Goal: Feedback & Contribution: Submit feedback/report problem

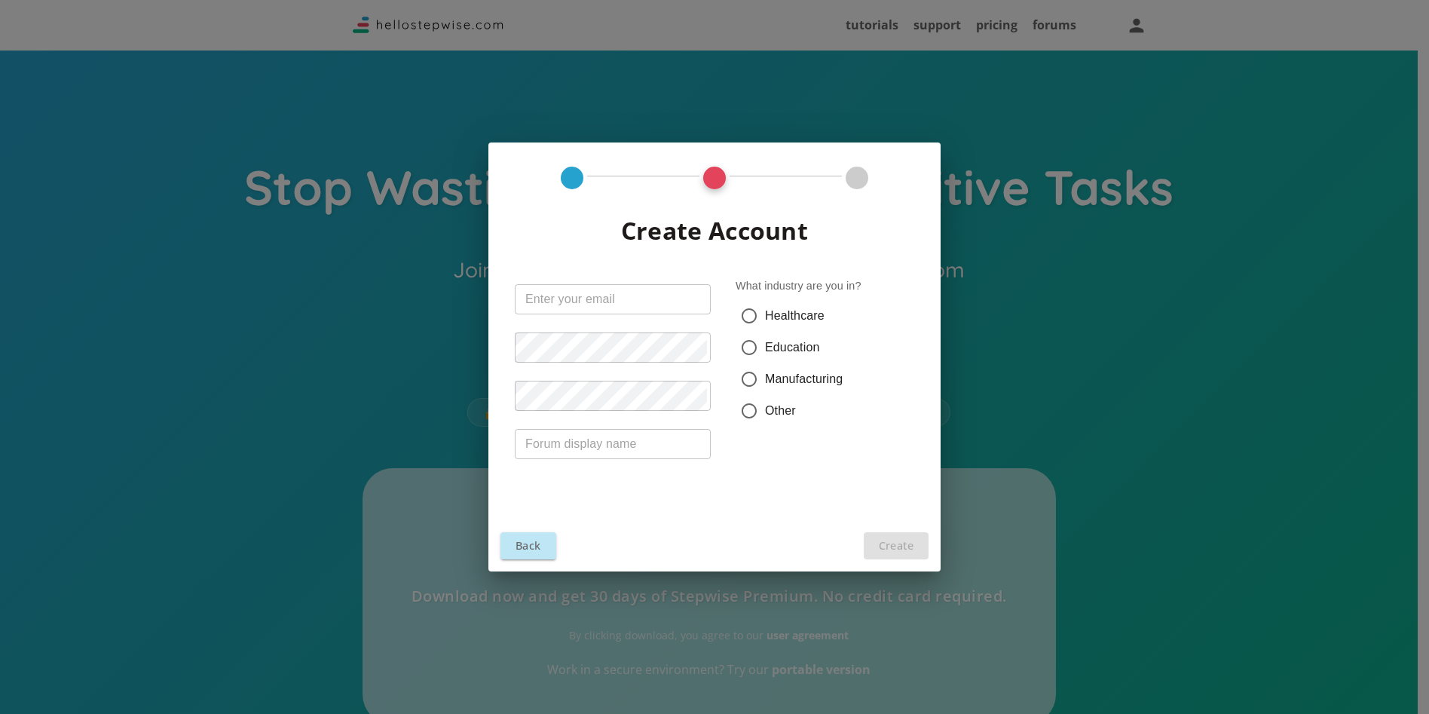
click at [578, 294] on input "text" at bounding box center [613, 299] width 196 height 30
type input "acurtis122"
click at [763, 324] on input "Healthcare" at bounding box center [749, 316] width 32 height 32
radio input "true"
click at [545, 438] on input "text" at bounding box center [613, 444] width 196 height 30
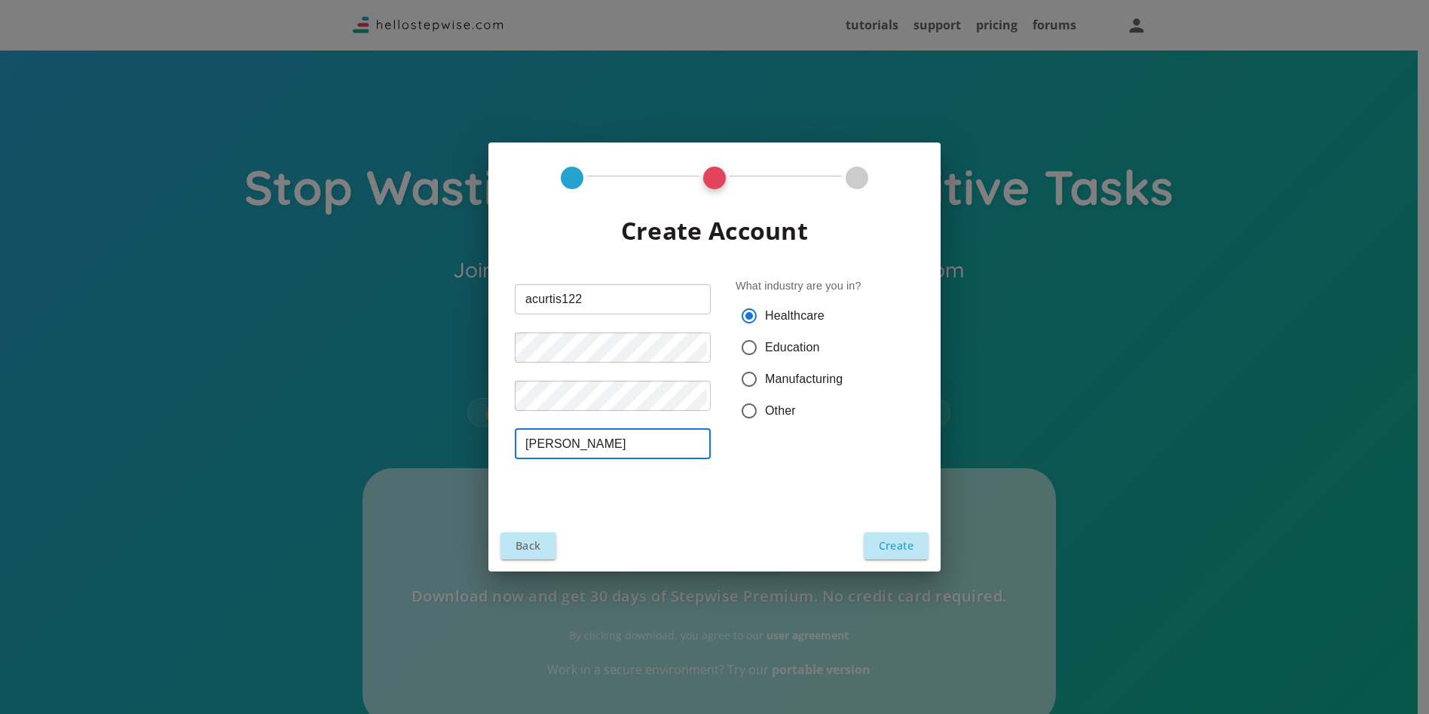
type input "Amanda Curtis"
click at [895, 546] on button "Create" at bounding box center [896, 545] width 65 height 26
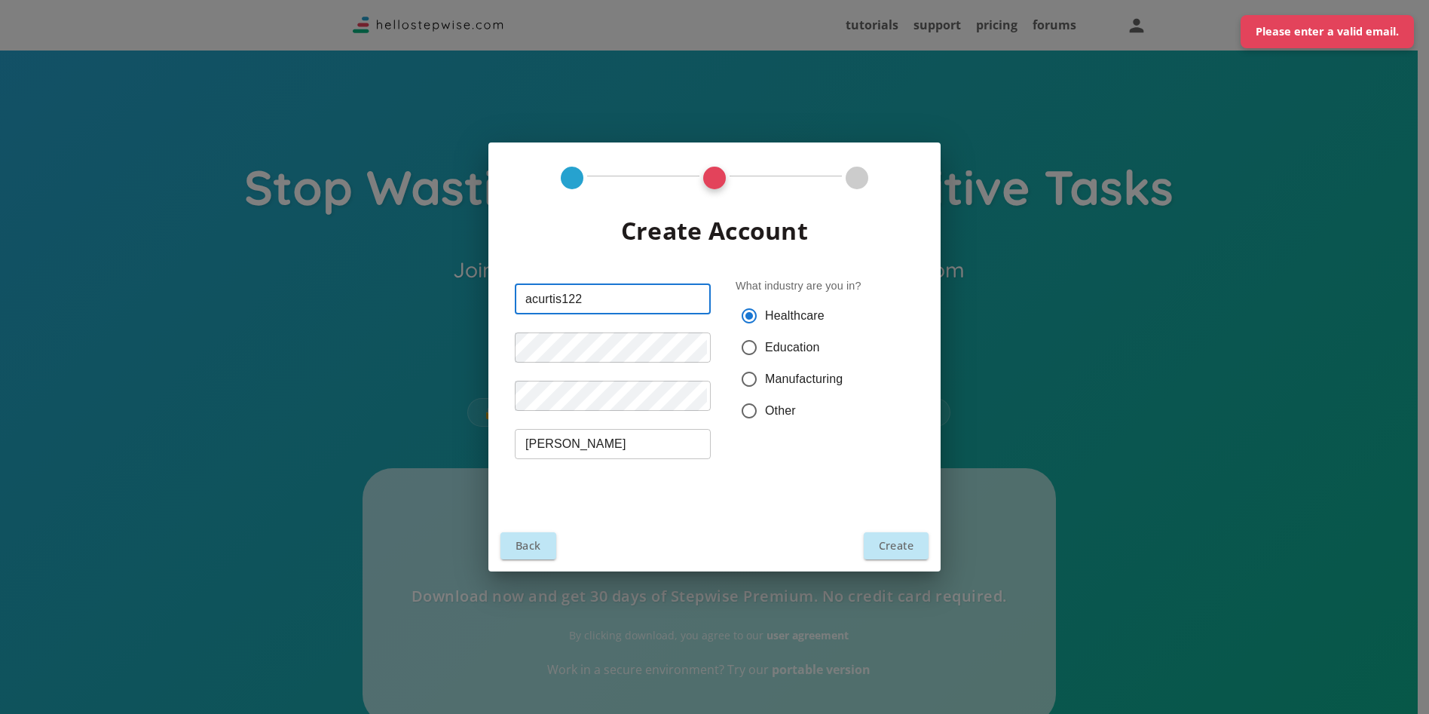
click at [625, 298] on input "acurtis122" at bounding box center [613, 299] width 196 height 30
type input "acurtis122@gmail.com"
click at [903, 543] on button "Create" at bounding box center [896, 545] width 65 height 26
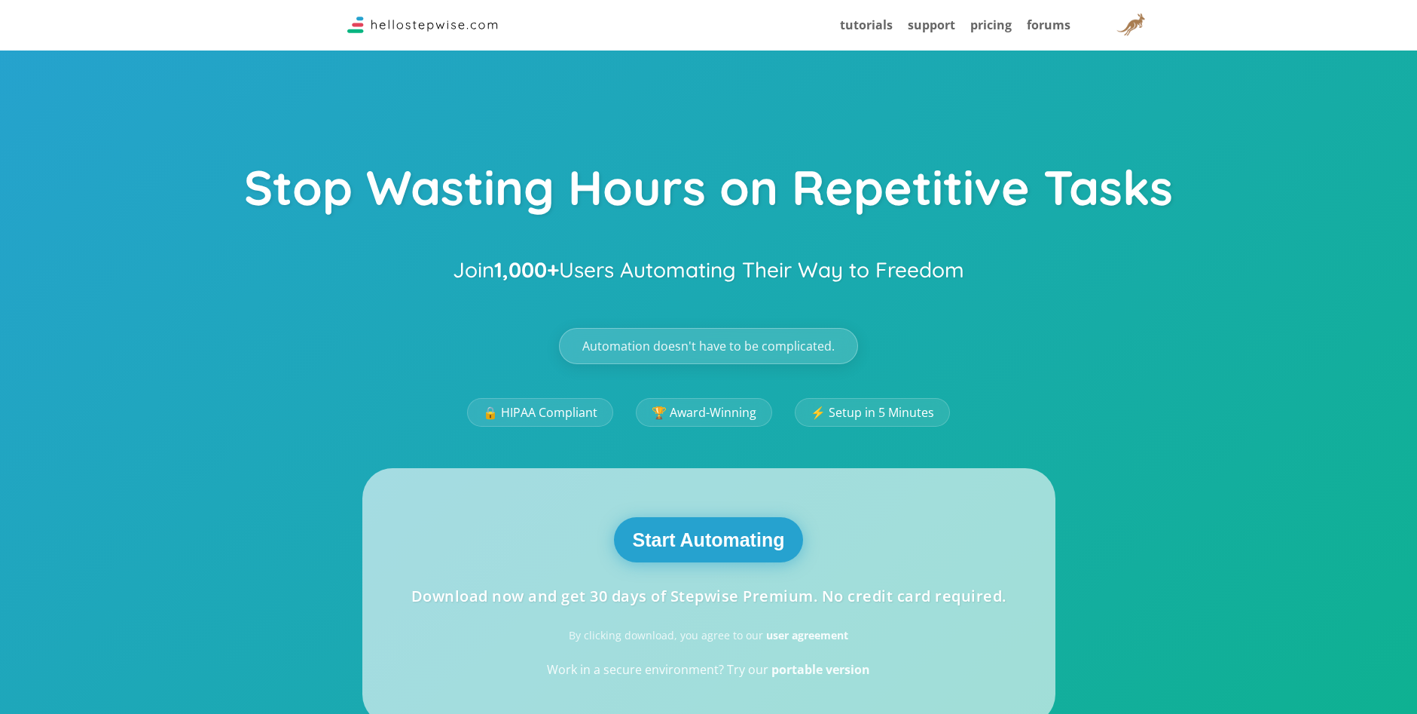
click at [720, 535] on button "Start Automating" at bounding box center [709, 539] width 190 height 45
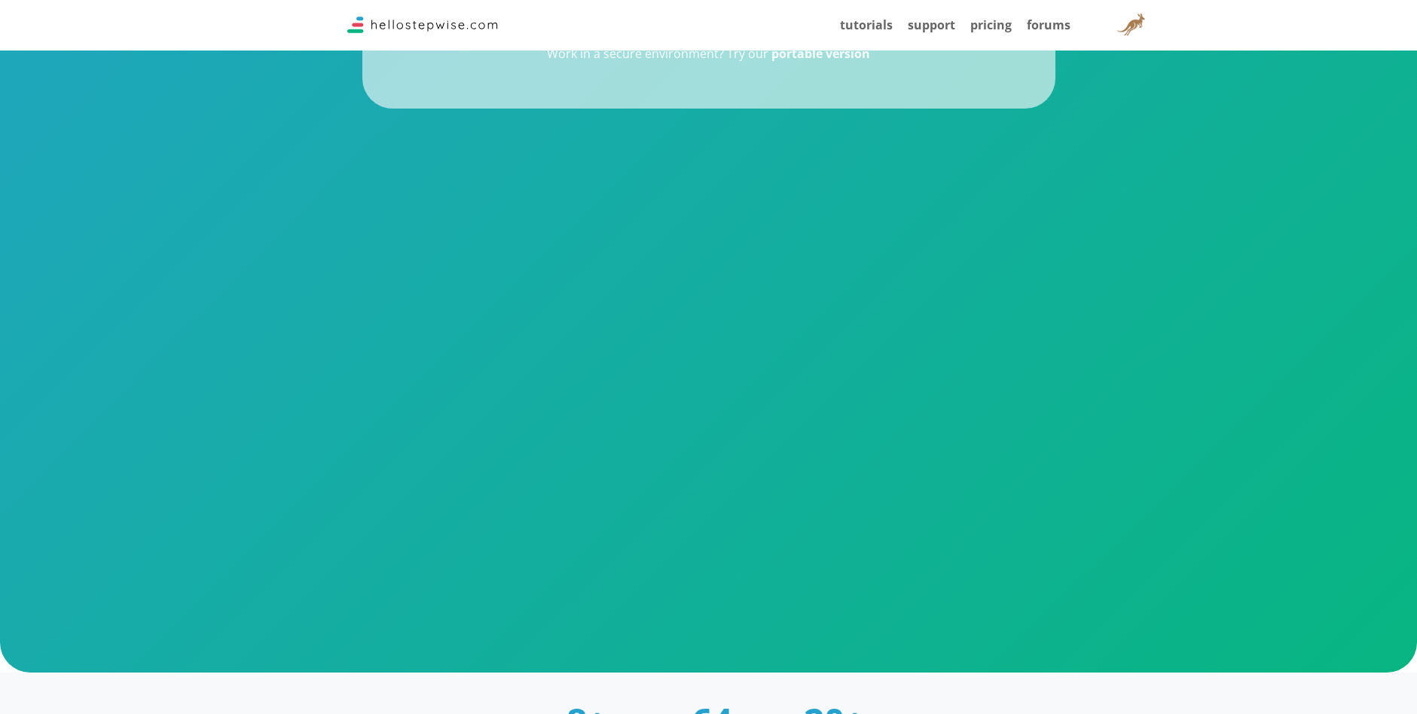
scroll to position [754, 0]
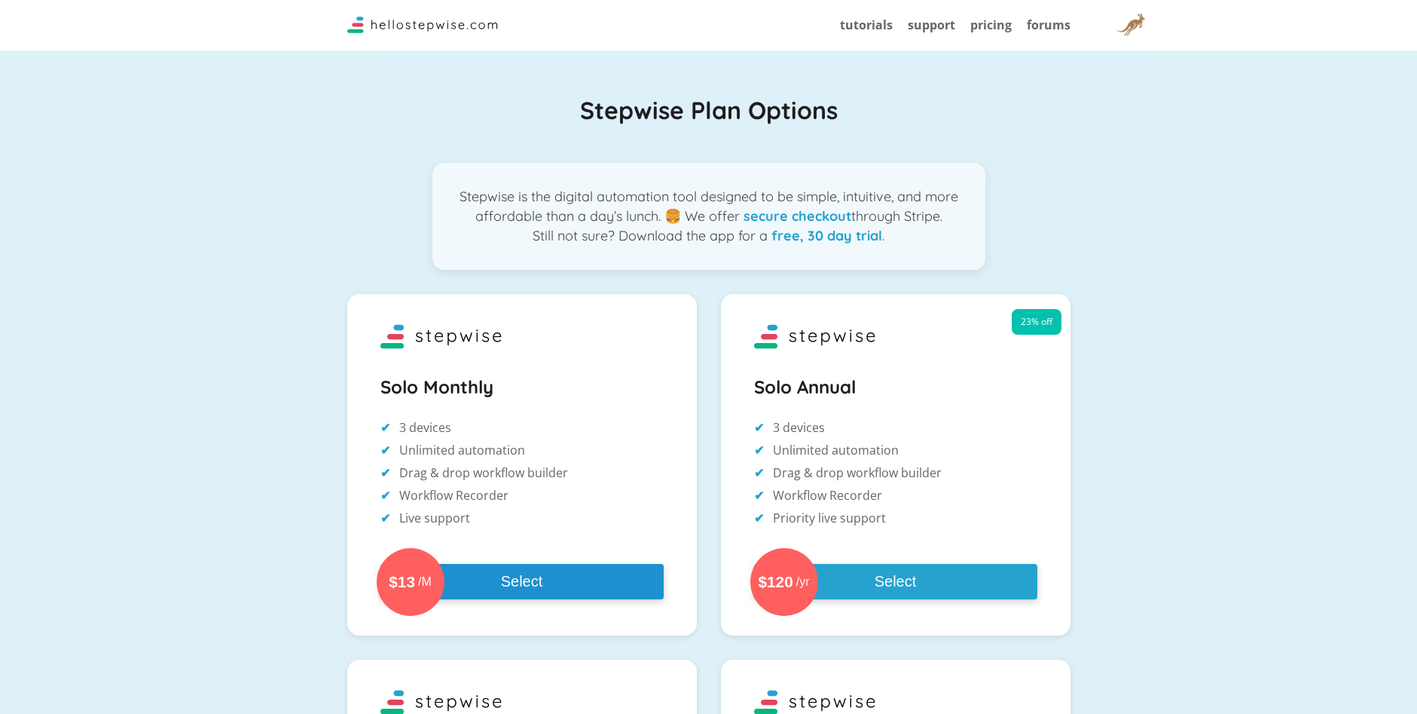
drag, startPoint x: 533, startPoint y: 584, endPoint x: 561, endPoint y: 581, distance: 28.8
click at [532, 584] on button "$13 /M Select" at bounding box center [522, 581] width 283 height 35
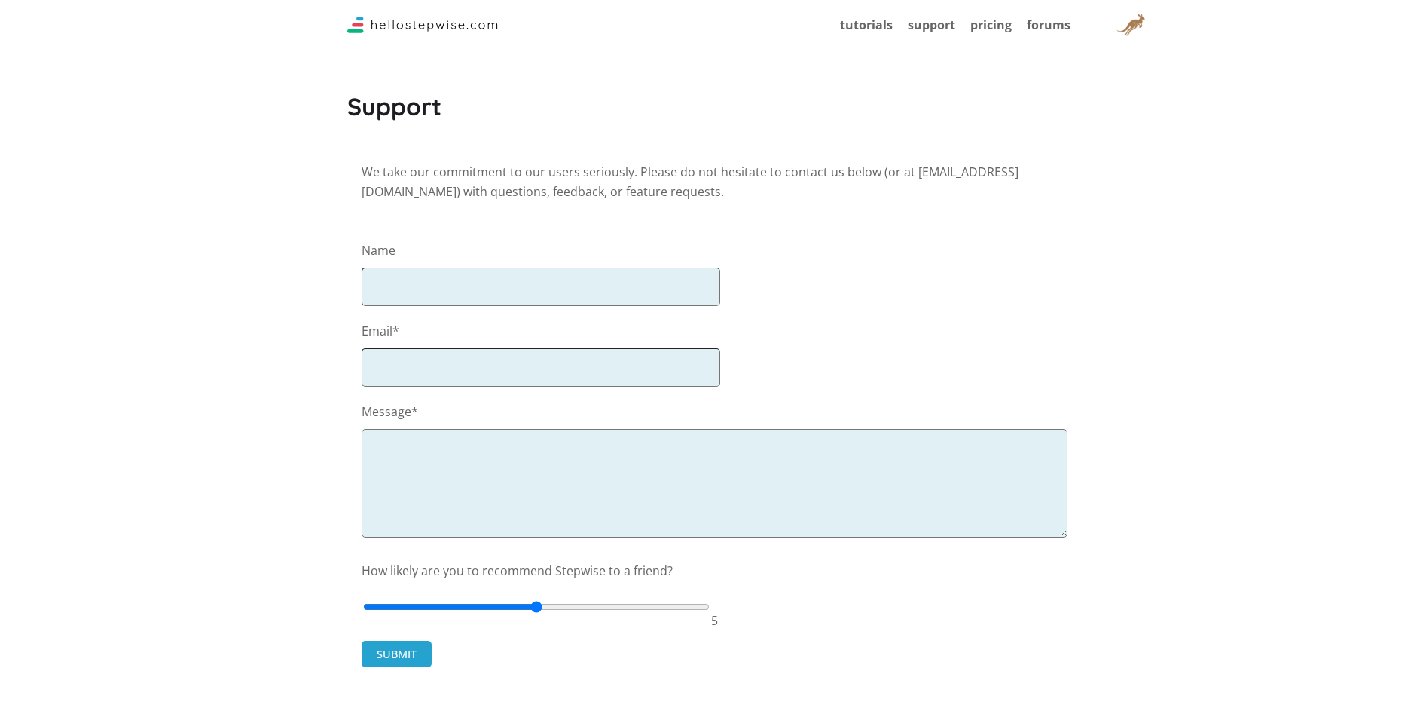
click at [423, 287] on input "text" at bounding box center [541, 287] width 359 height 38
type input "[PERSON_NAME]"
type input "[PERSON_NAME][EMAIL_ADDRESS][PERSON_NAME][DOMAIN_NAME]"
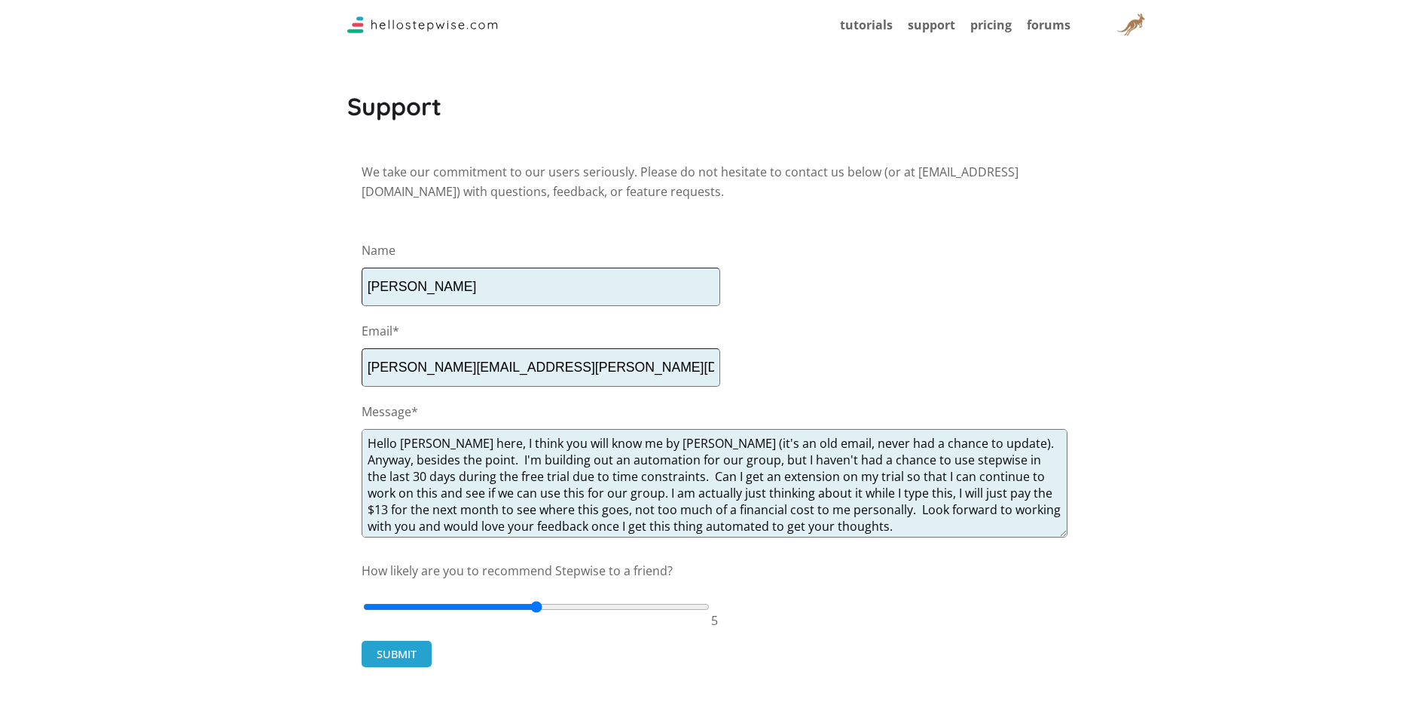
scroll to position [15, 0]
type textarea "Hello [PERSON_NAME] here, I think you will know me by [PERSON_NAME] (it's an ol…"
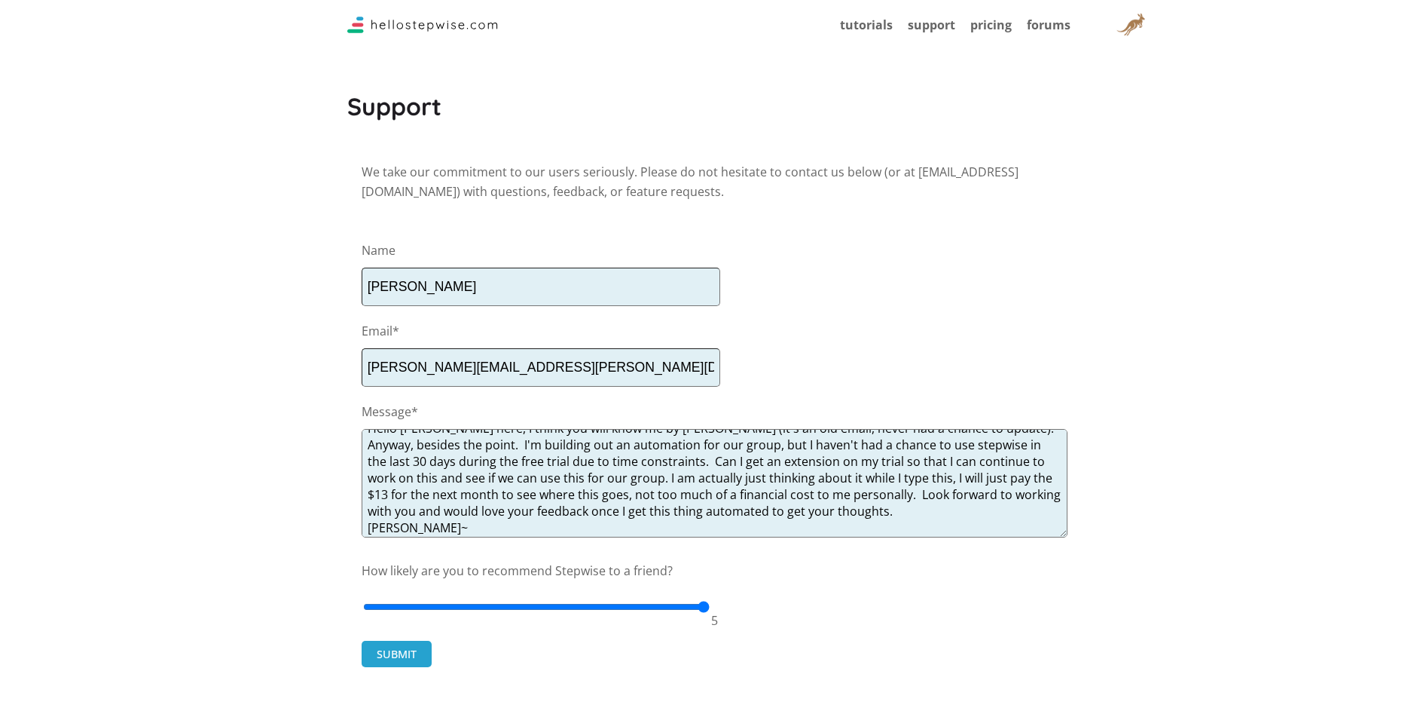
type input "10"
click at [705, 609] on input "range" at bounding box center [536, 606] width 347 height 37
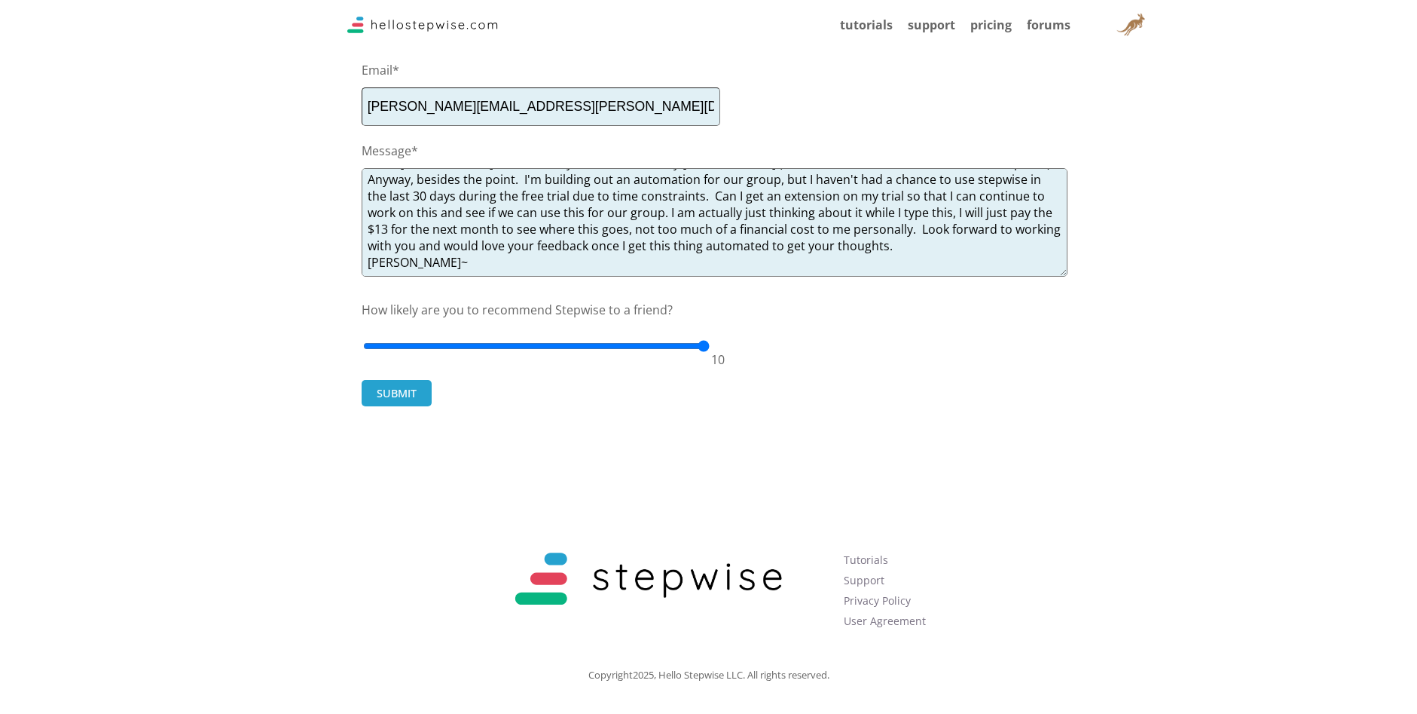
scroll to position [0, 0]
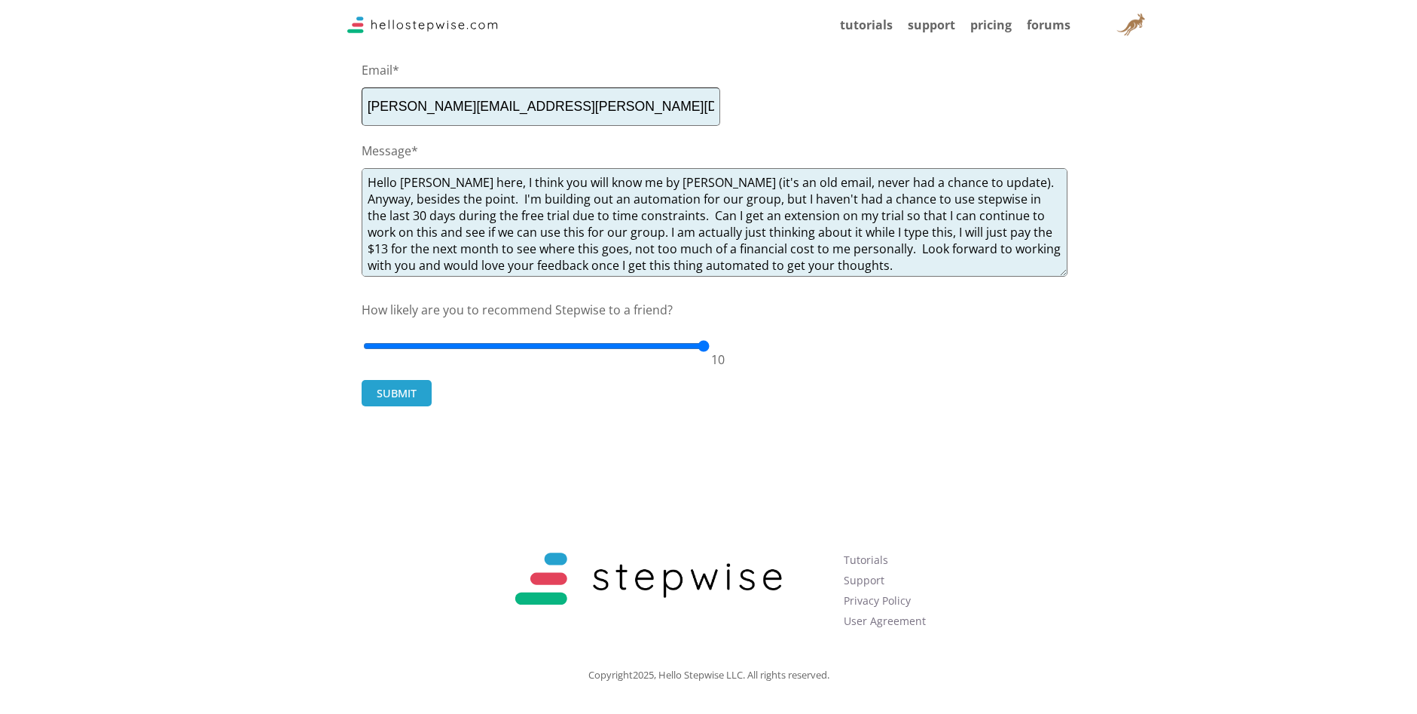
drag, startPoint x: 438, startPoint y: 269, endPoint x: 349, endPoint y: 170, distance: 133.4
click at [349, 170] on div "We take our commitment to our users seriously. Please do not hesitate to contac…" at bounding box center [708, 159] width 723 height 529
click at [396, 387] on button "SUBMIT" at bounding box center [397, 393] width 70 height 26
